Goal: Transaction & Acquisition: Obtain resource

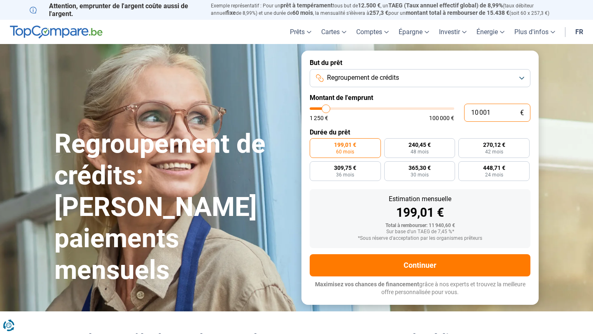
click at [501, 115] on input "10 001" at bounding box center [497, 113] width 66 height 18
type input "1 000"
type input "1250"
type input "100"
type input "1250"
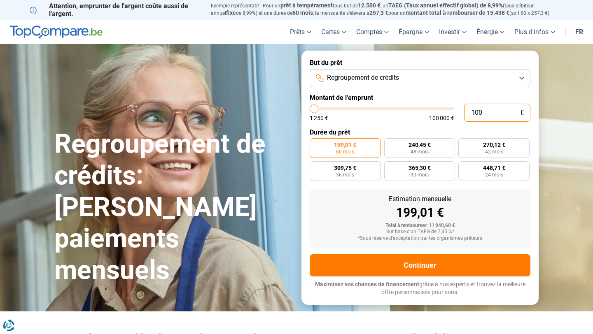
type input "10"
type input "1250"
type input "1"
type input "1250"
type input "1 250"
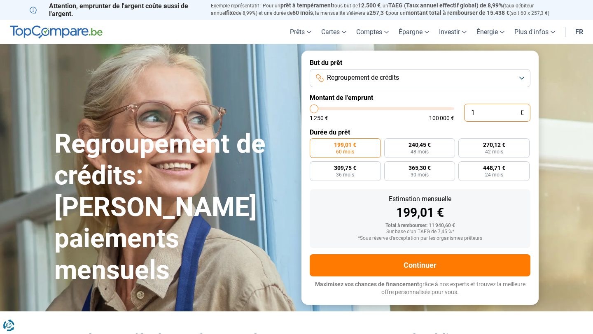
type input "1250"
radio input "true"
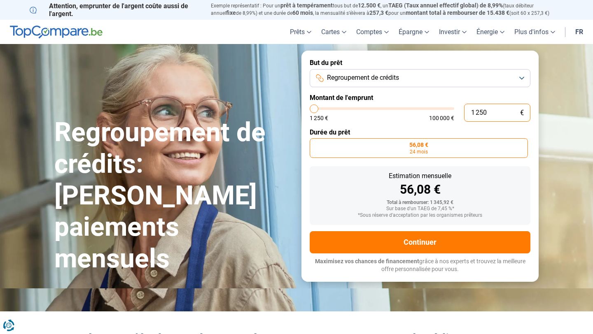
type input "12 000"
type input "12000"
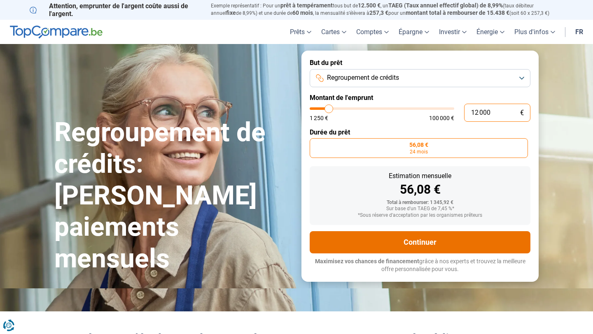
radio input "false"
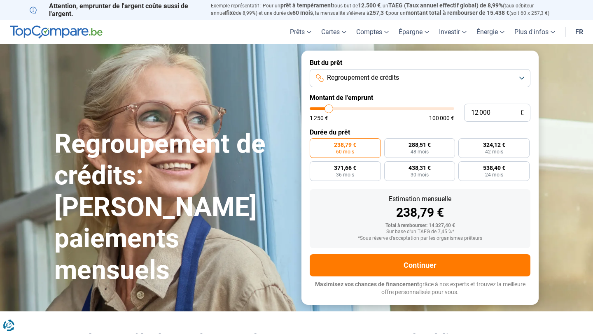
click at [520, 77] on button "Regroupement de crédits" at bounding box center [420, 78] width 221 height 18
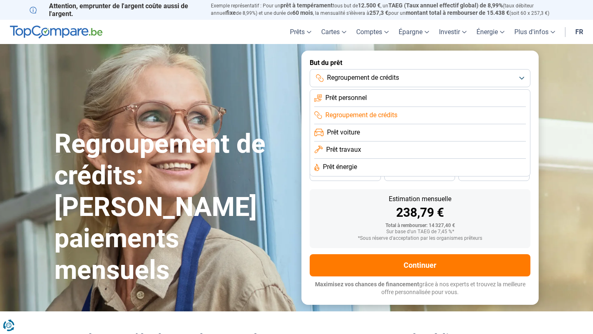
click at [348, 150] on span "Prêt travaux" at bounding box center [343, 149] width 35 height 9
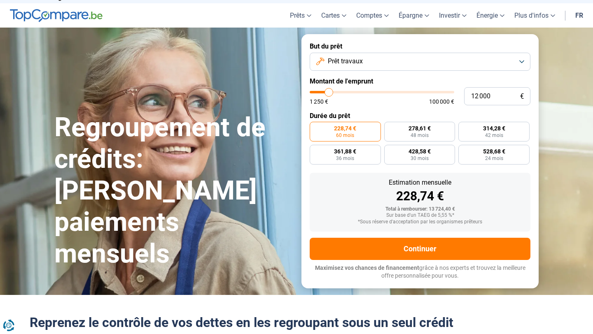
scroll to position [21, 0]
